Goal: Information Seeking & Learning: Check status

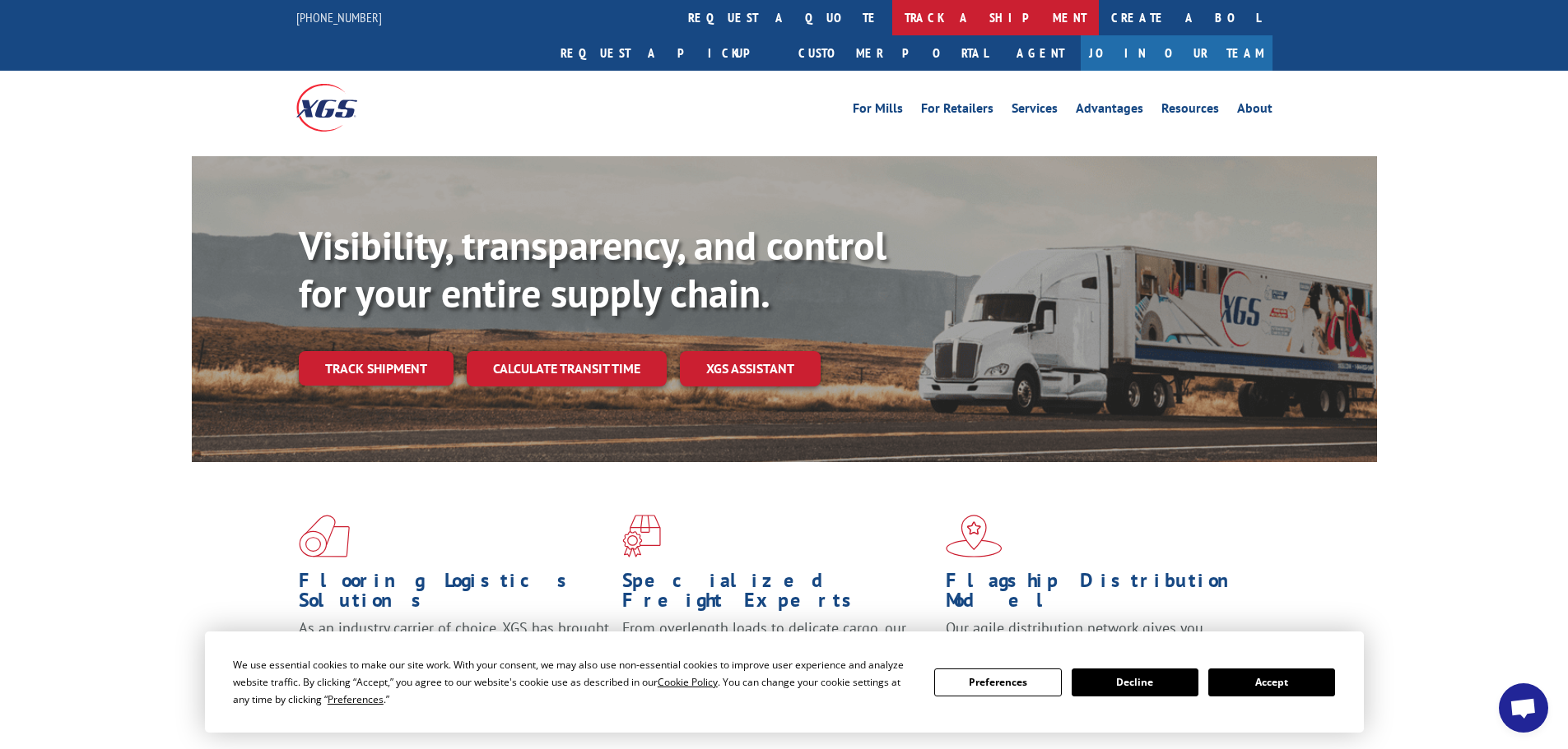
click at [892, 16] on link "track a shipment" at bounding box center [995, 18] width 206 height 36
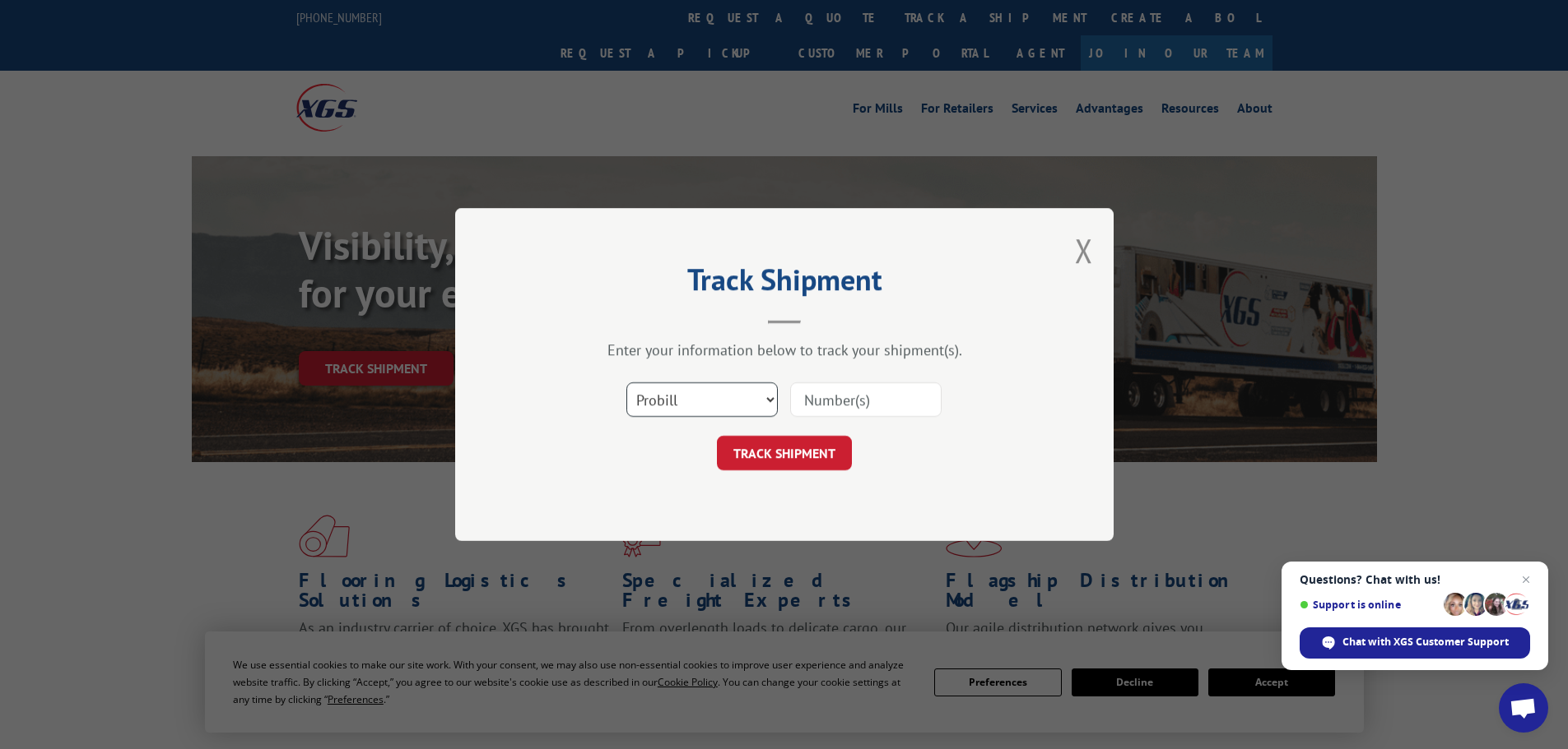
click at [683, 392] on select "Select category... Probill BOL PO" at bounding box center [701, 400] width 152 height 35
select select "bol"
click at [626, 383] on select "Select category... Probill BOL PO" at bounding box center [701, 400] width 152 height 35
click at [828, 390] on input at bounding box center [865, 400] width 152 height 35
paste input "6032868"
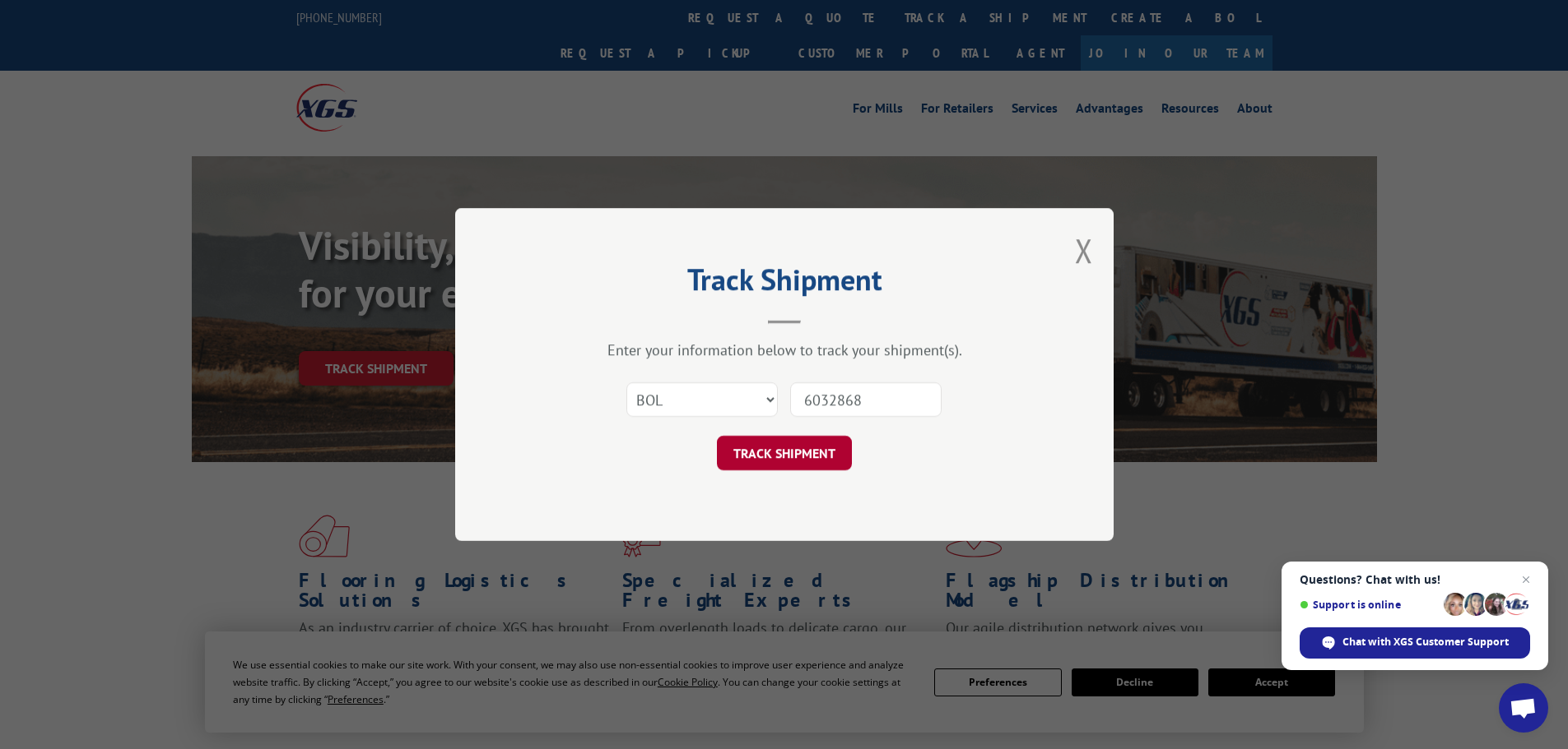
type input "6032868"
click at [789, 450] on button "TRACK SHIPMENT" at bounding box center [784, 453] width 135 height 35
